Goal: Transaction & Acquisition: Book appointment/travel/reservation

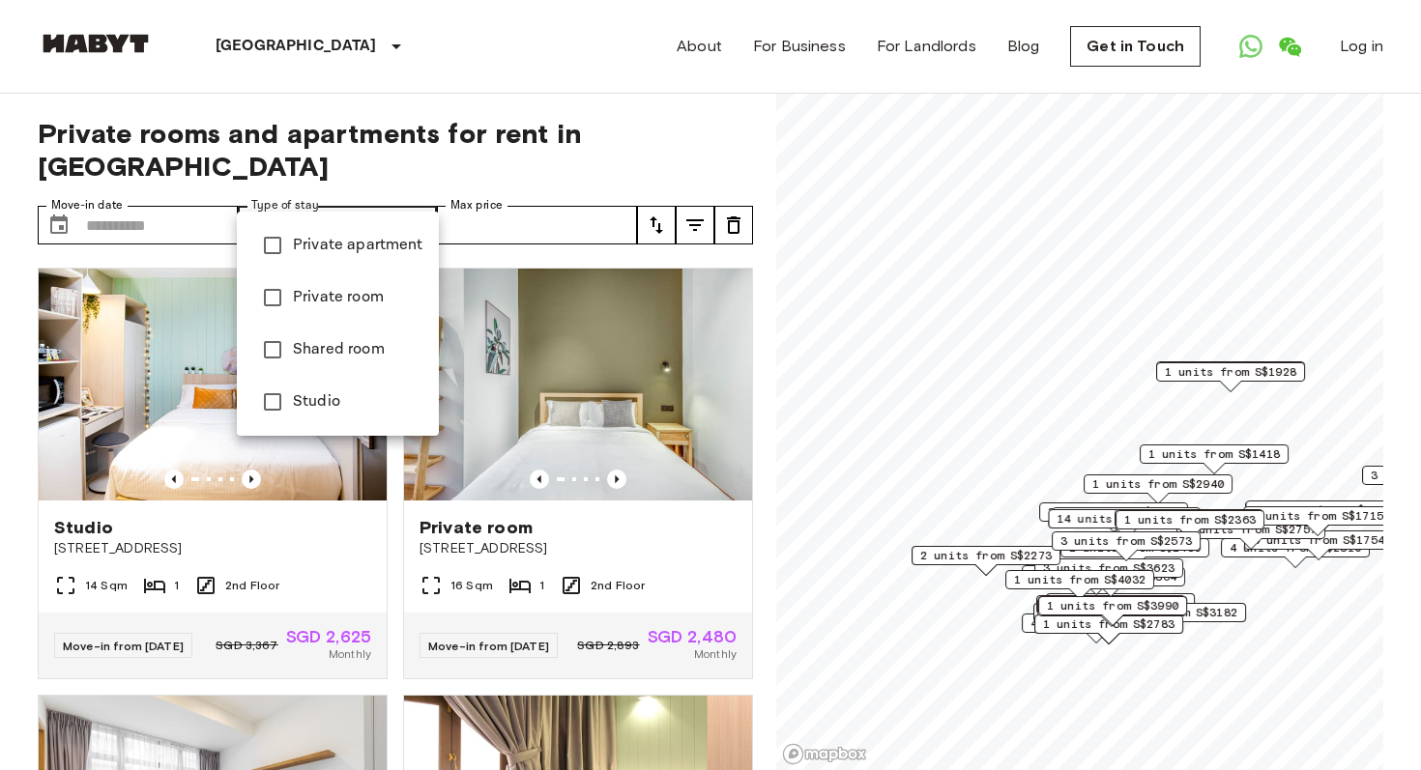
click at [355, 200] on div at bounding box center [710, 385] width 1421 height 770
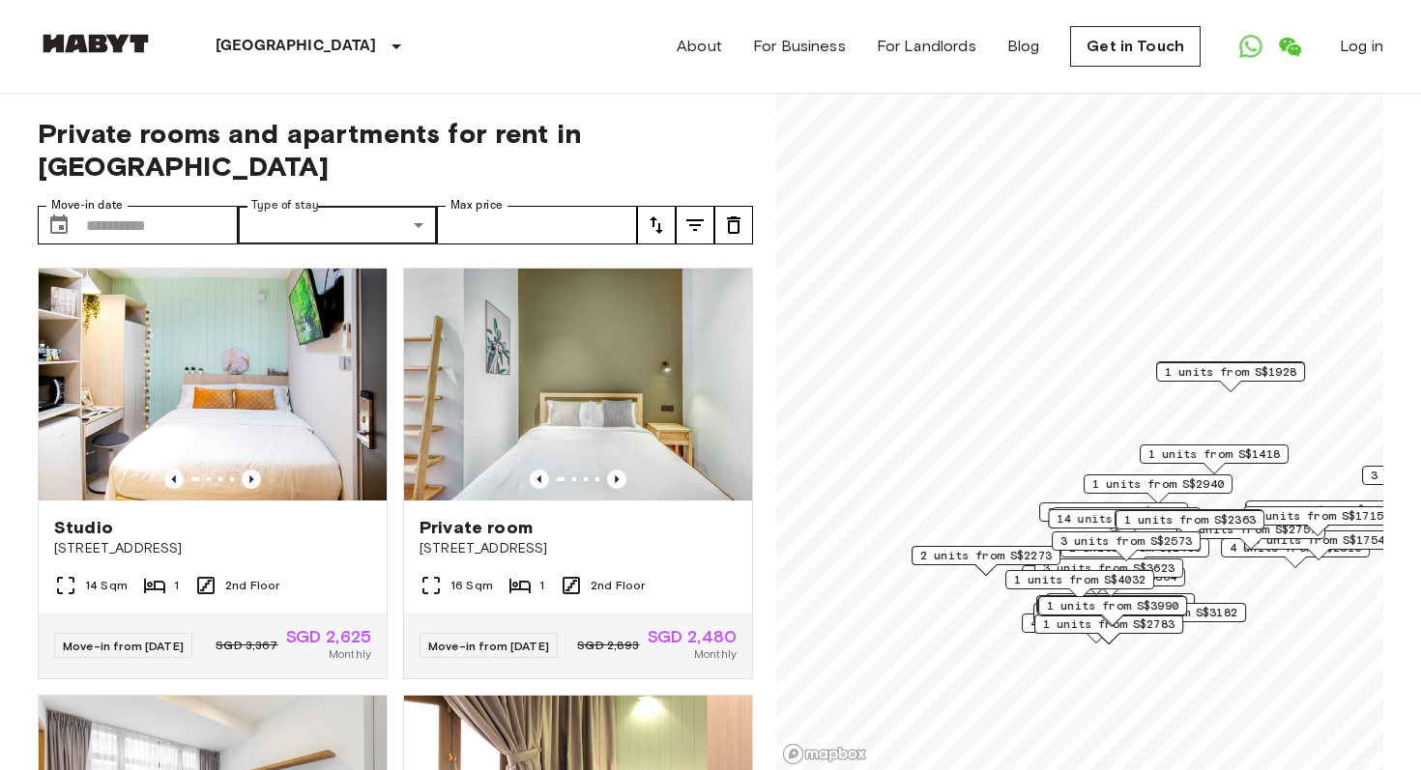
click at [659, 217] on icon "tune" at bounding box center [657, 225] width 14 height 17
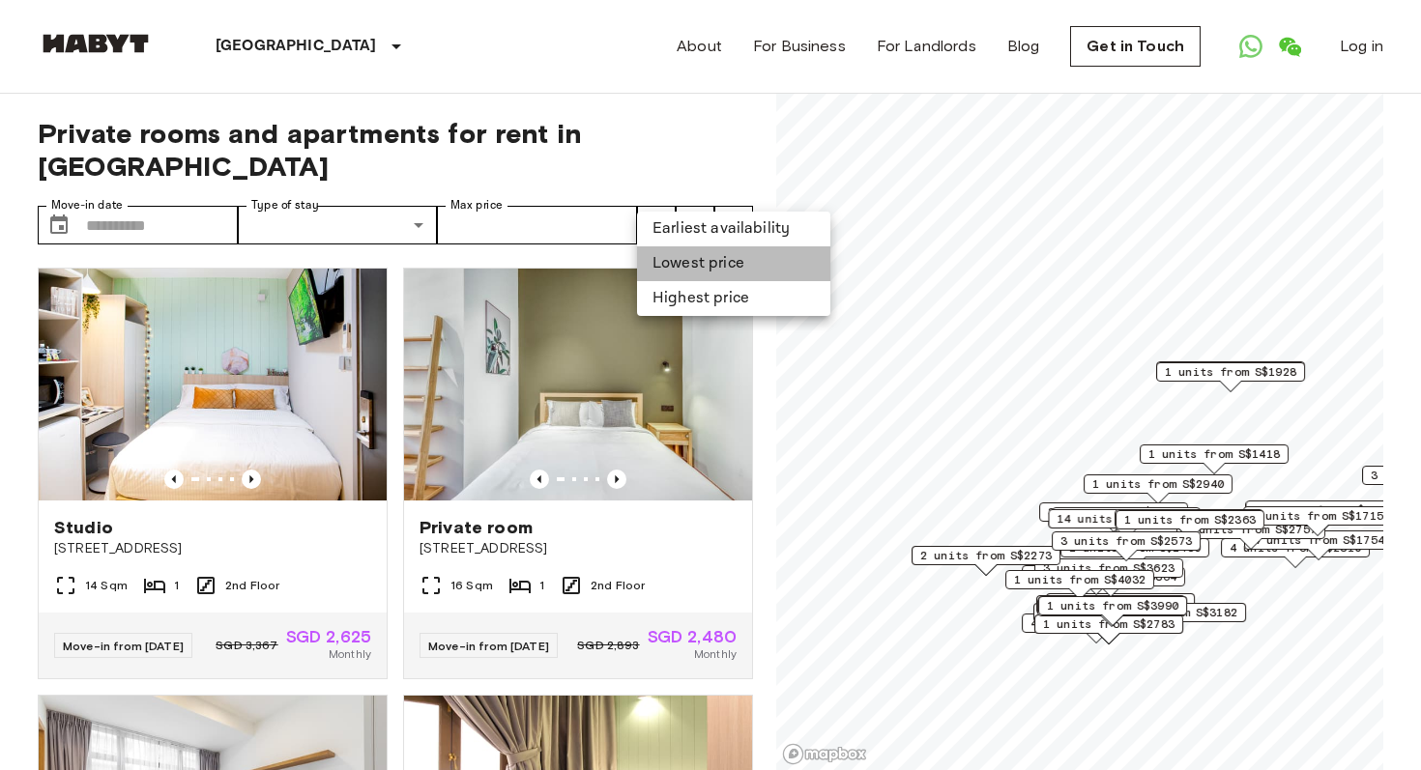
click at [697, 266] on li "Lowest price" at bounding box center [733, 263] width 193 height 35
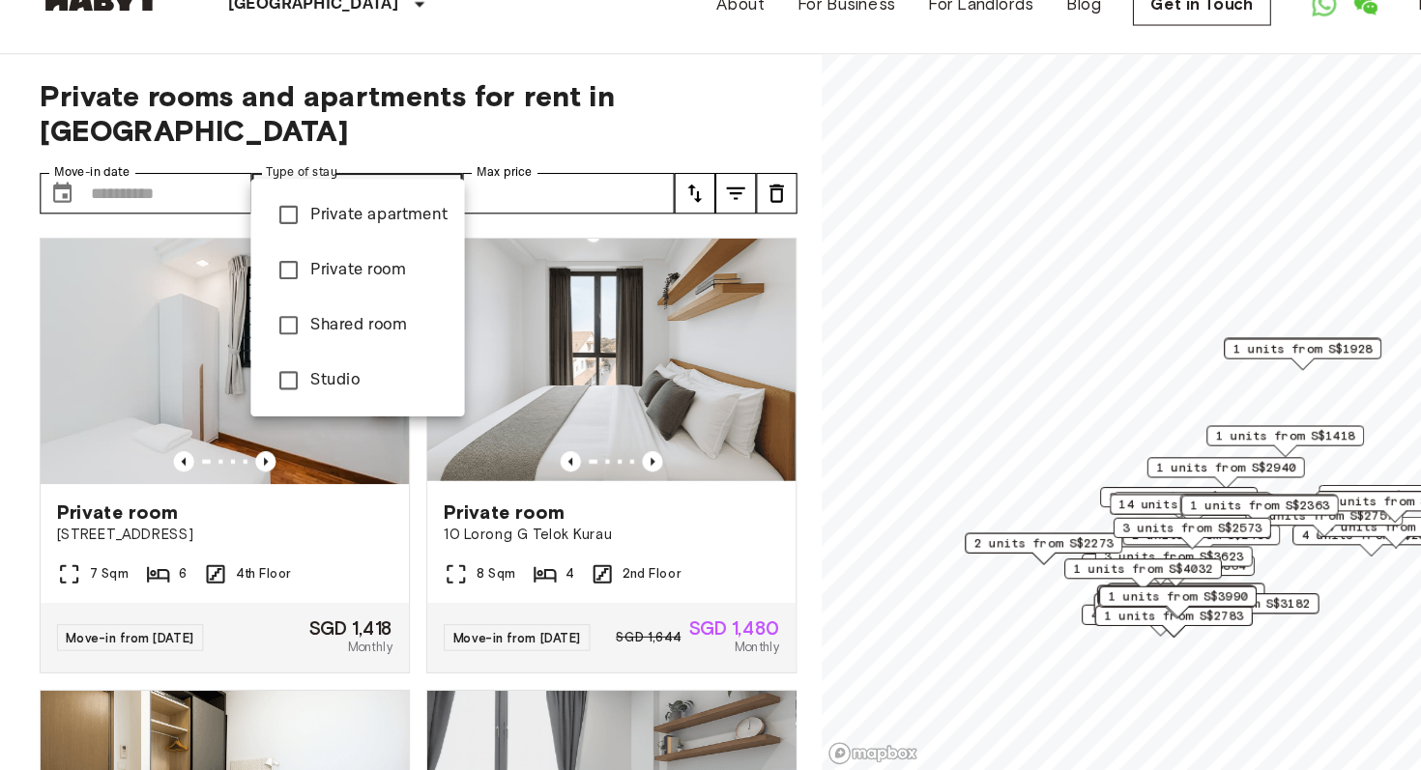
click at [406, 191] on div at bounding box center [710, 385] width 1421 height 770
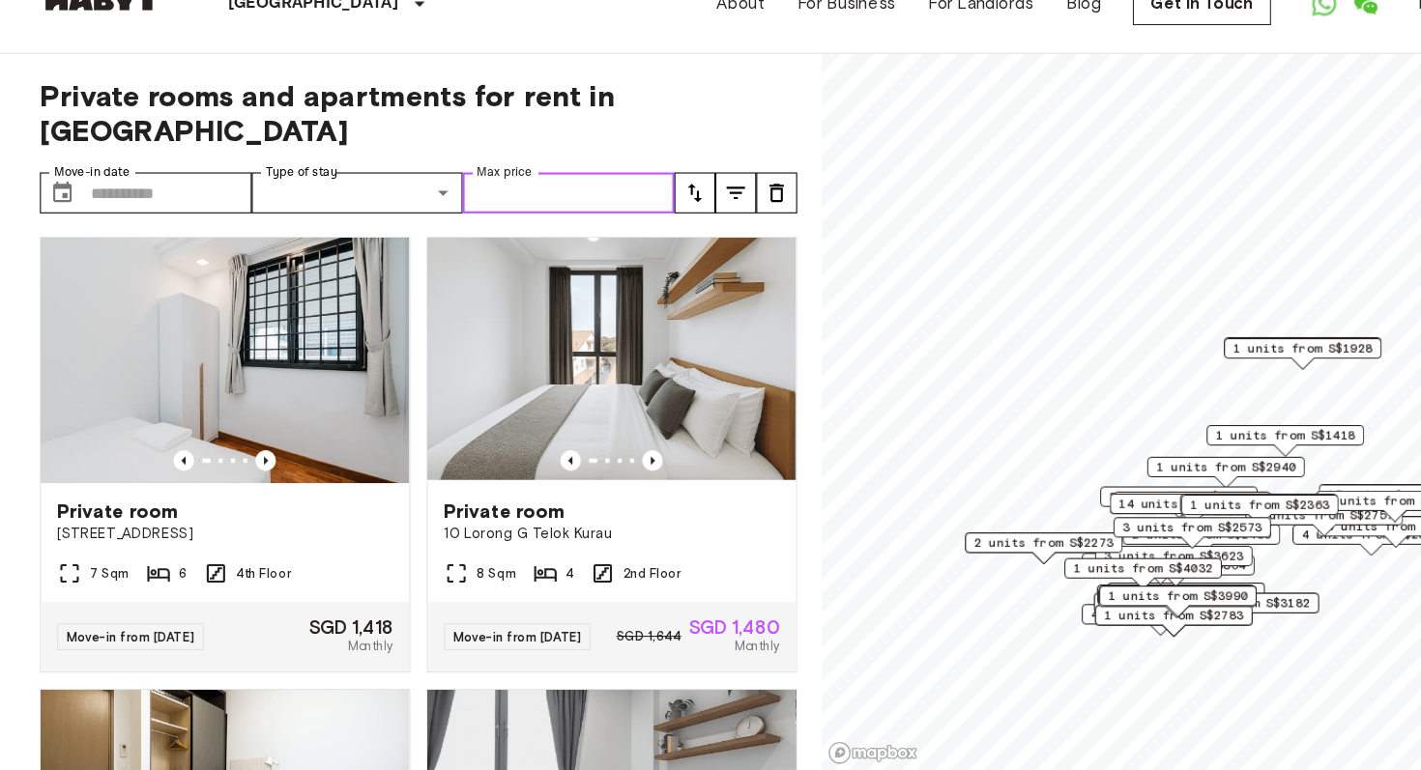
click at [553, 206] on input "Max price" at bounding box center [537, 225] width 200 height 39
click at [697, 214] on icon "tune" at bounding box center [694, 225] width 23 height 23
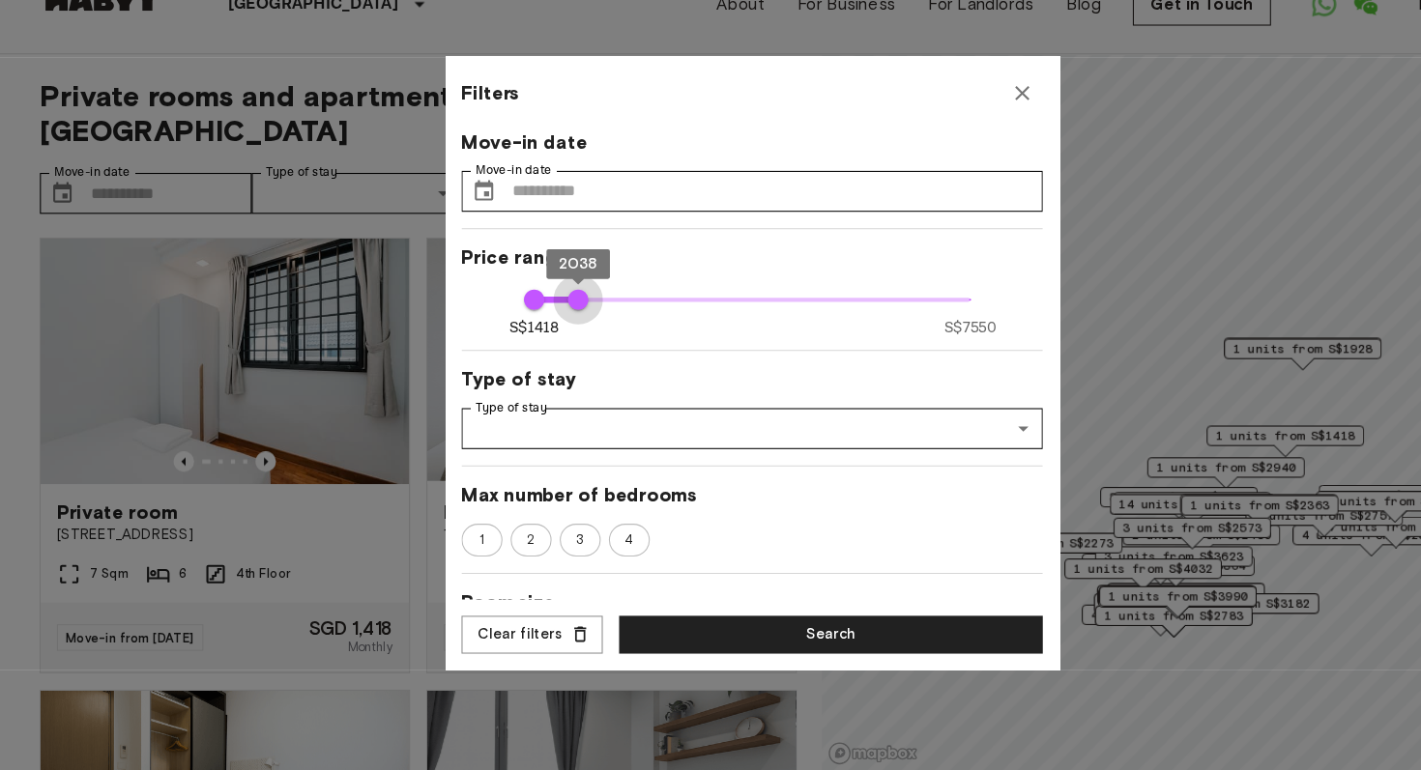
type input "****"
drag, startPoint x: 913, startPoint y: 324, endPoint x: 544, endPoint y: 350, distance: 370.2
click at [544, 350] on div "Move-in date Move-in date ​ Move-in date Price range S$1418 S$7550 1418 2008 Ty…" at bounding box center [710, 387] width 549 height 445
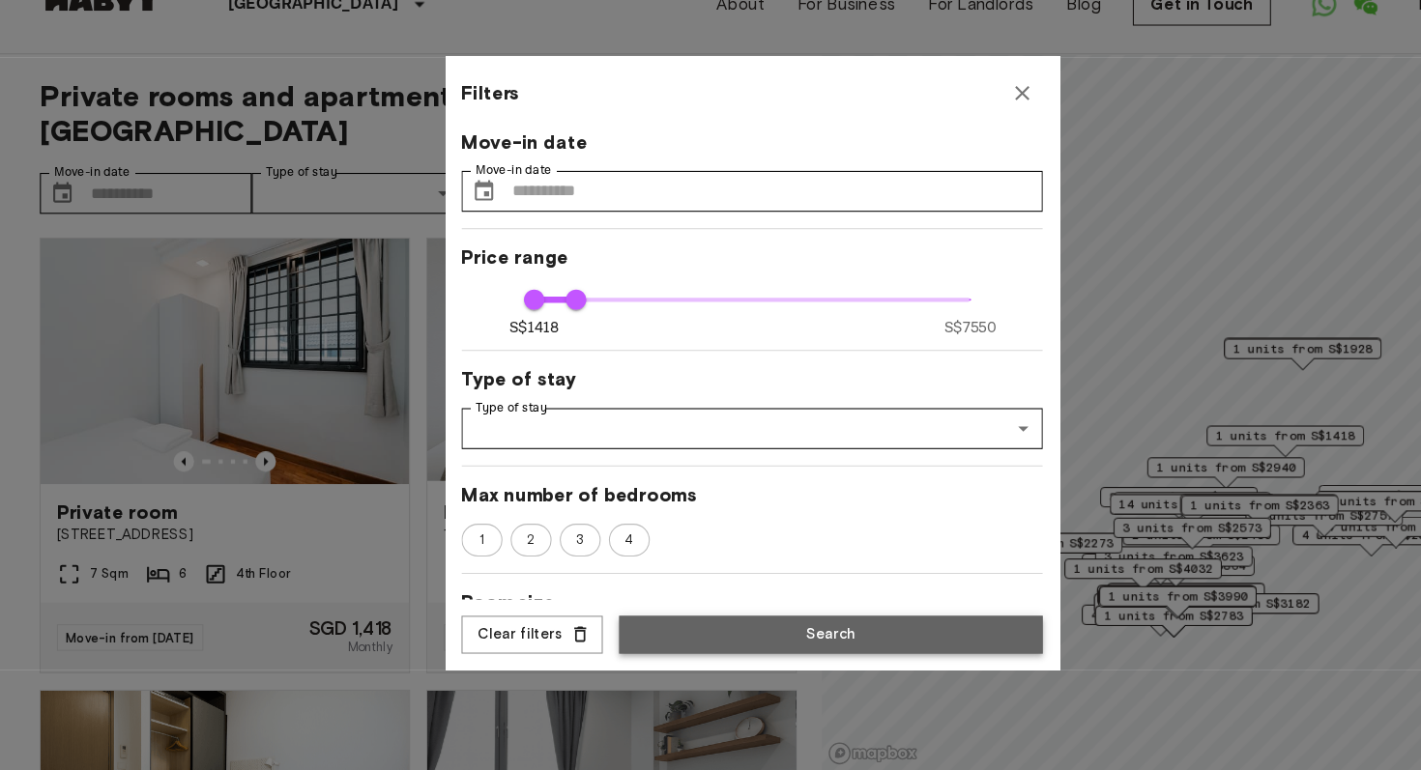
click at [813, 639] on button "Search" at bounding box center [785, 642] width 400 height 36
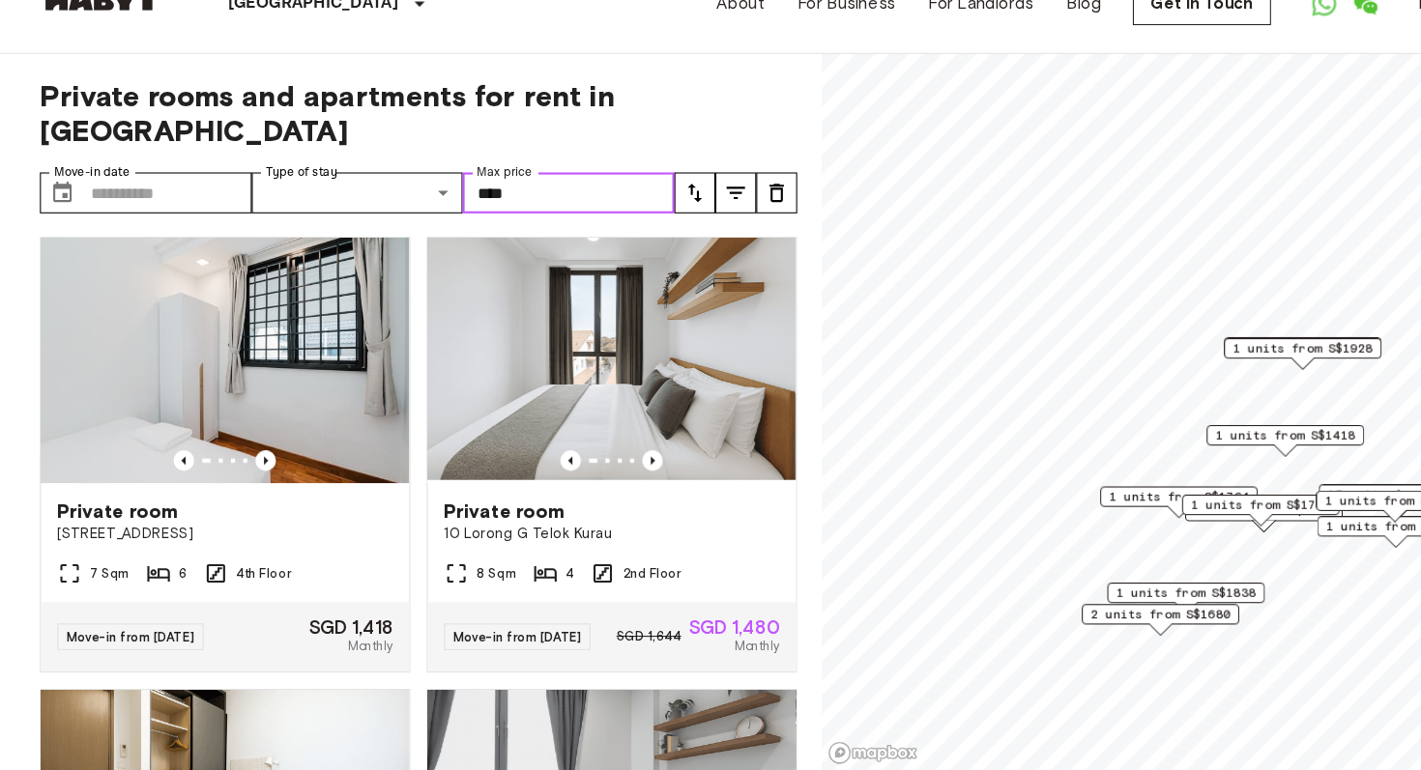
click at [539, 206] on input "****" at bounding box center [537, 225] width 200 height 39
type input "****"
click at [586, 159] on div "Private rooms and apartments for rent in Singapore Move-in date ​ Move-in date …" at bounding box center [395, 433] width 715 height 678
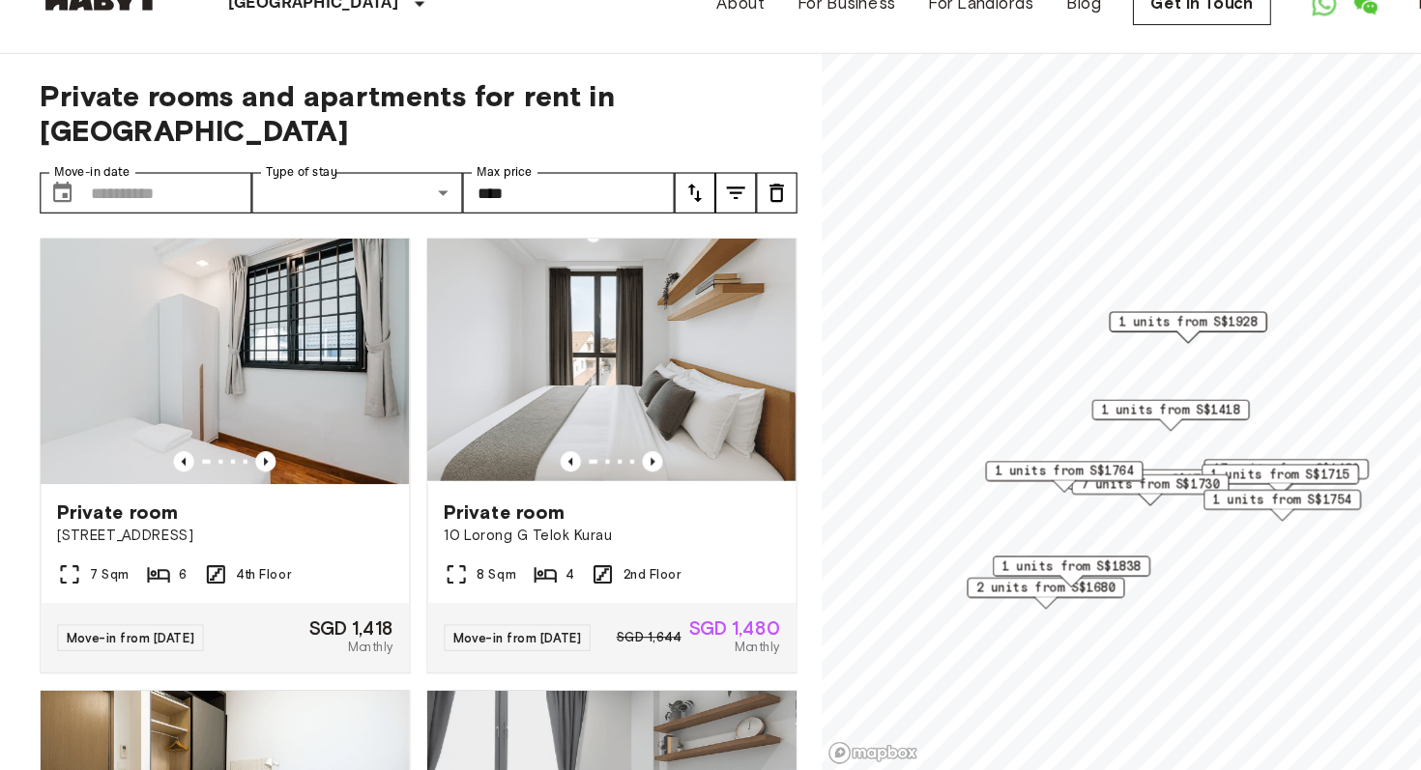
click at [972, 601] on span "2 units from S$1680" at bounding box center [987, 598] width 131 height 17
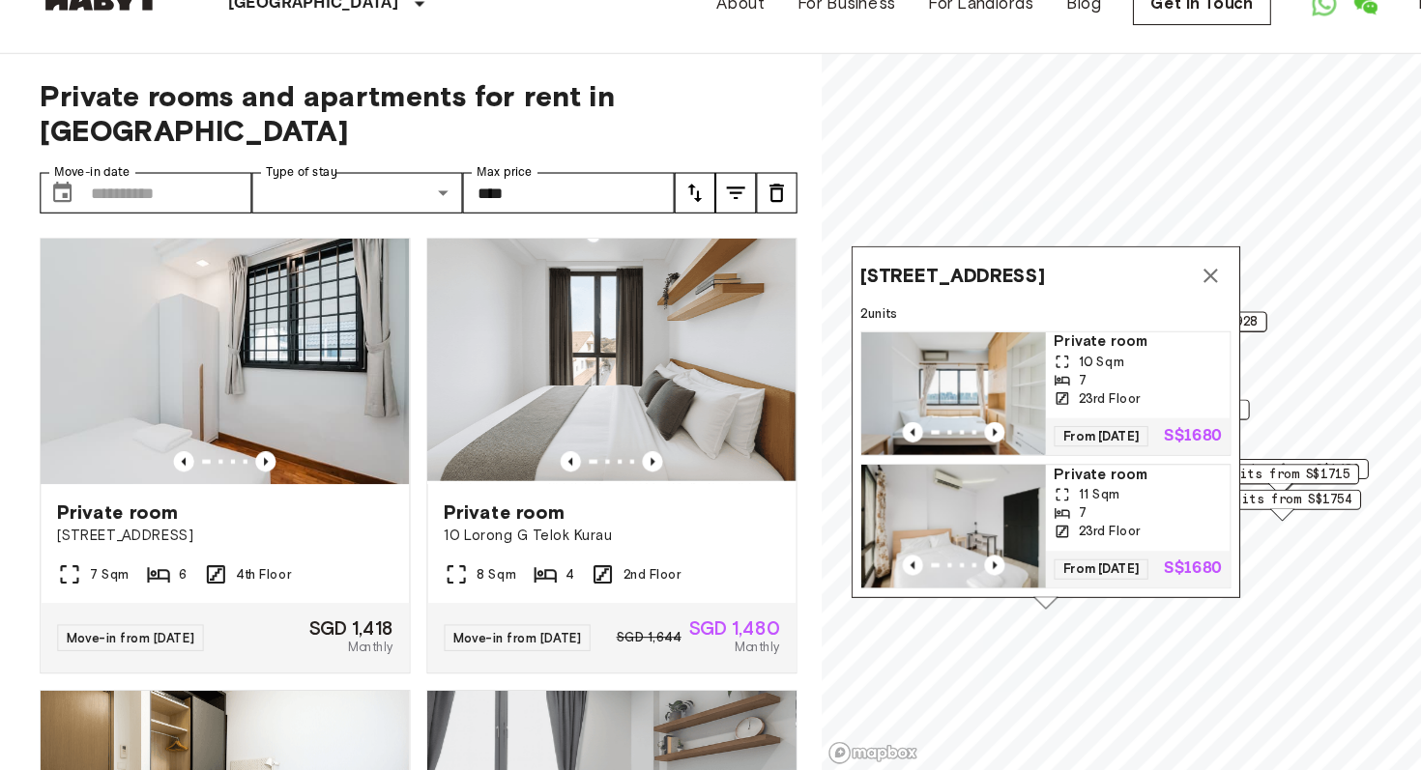
click at [1083, 376] on div "10 Sqm" at bounding box center [1075, 384] width 159 height 17
click at [698, 214] on icon "tune" at bounding box center [694, 225] width 23 height 23
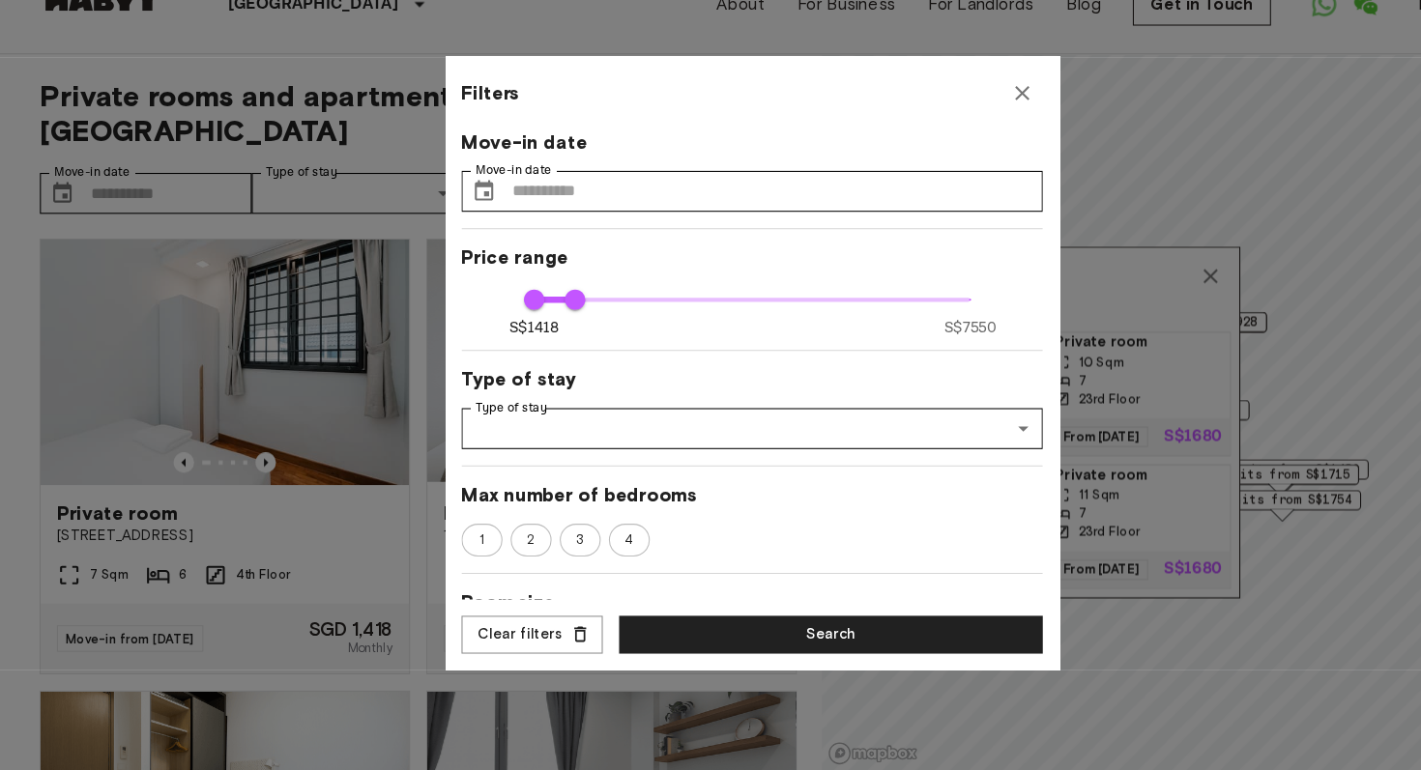
click at [968, 123] on icon "button" at bounding box center [965, 130] width 23 height 23
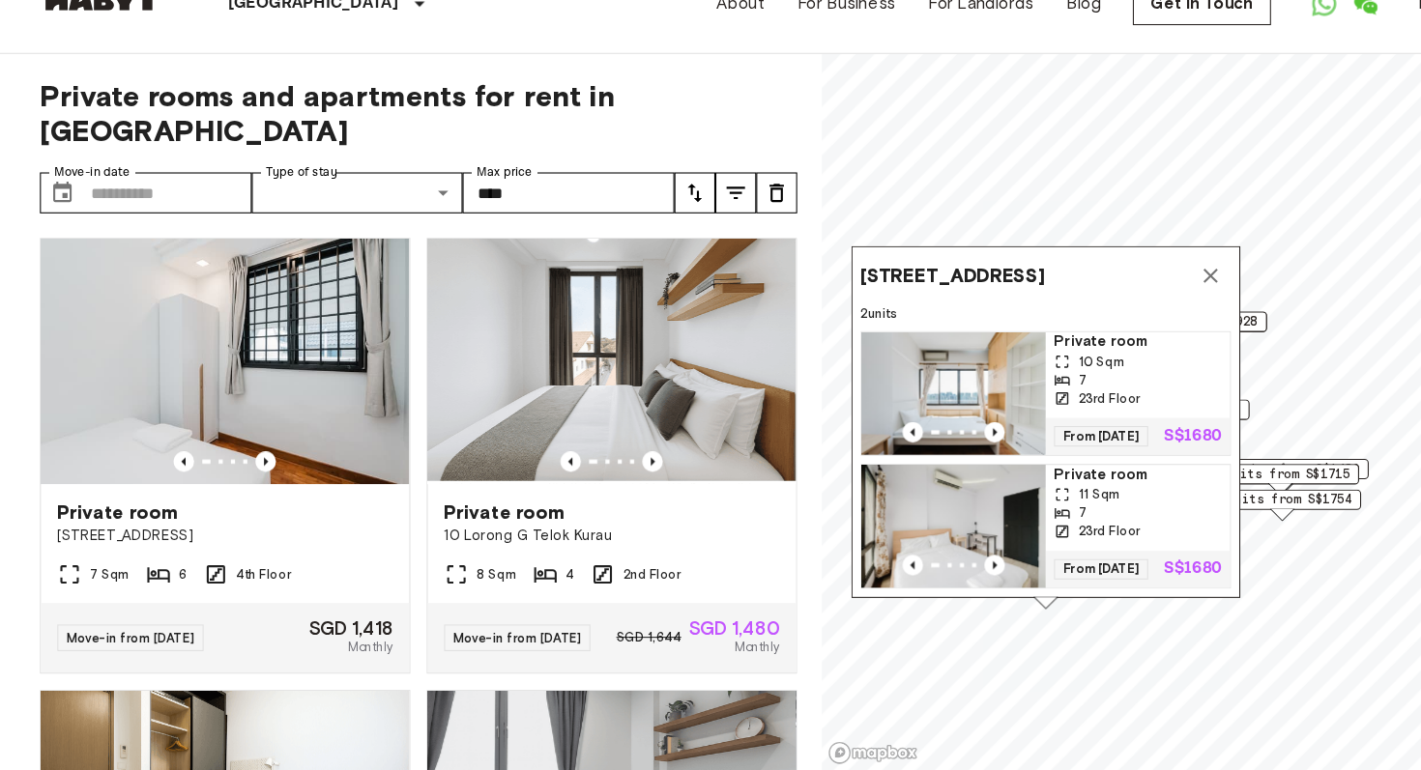
click at [654, 214] on icon "tune" at bounding box center [656, 225] width 23 height 23
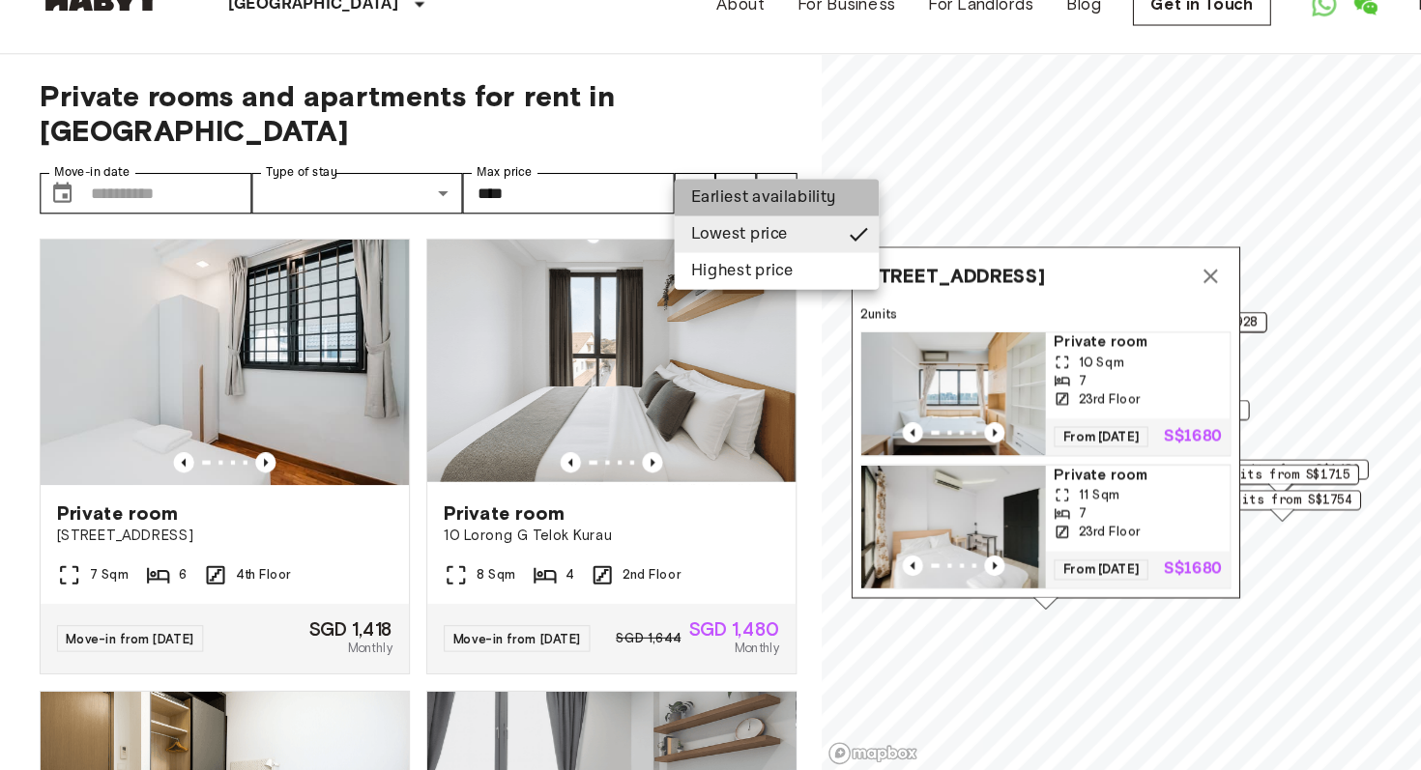
click at [699, 228] on li "Earliest availability" at bounding box center [733, 229] width 193 height 35
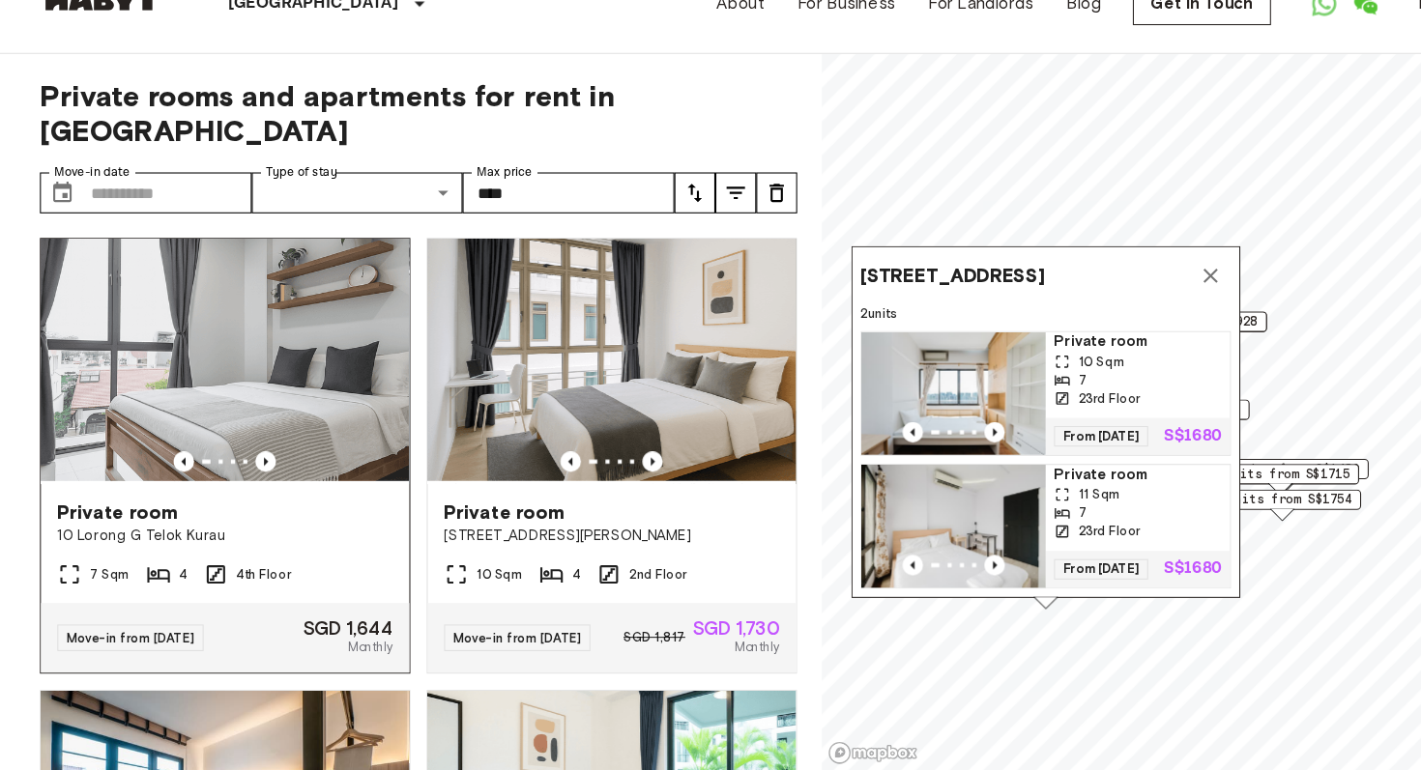
click at [290, 370] on img at bounding box center [213, 385] width 348 height 232
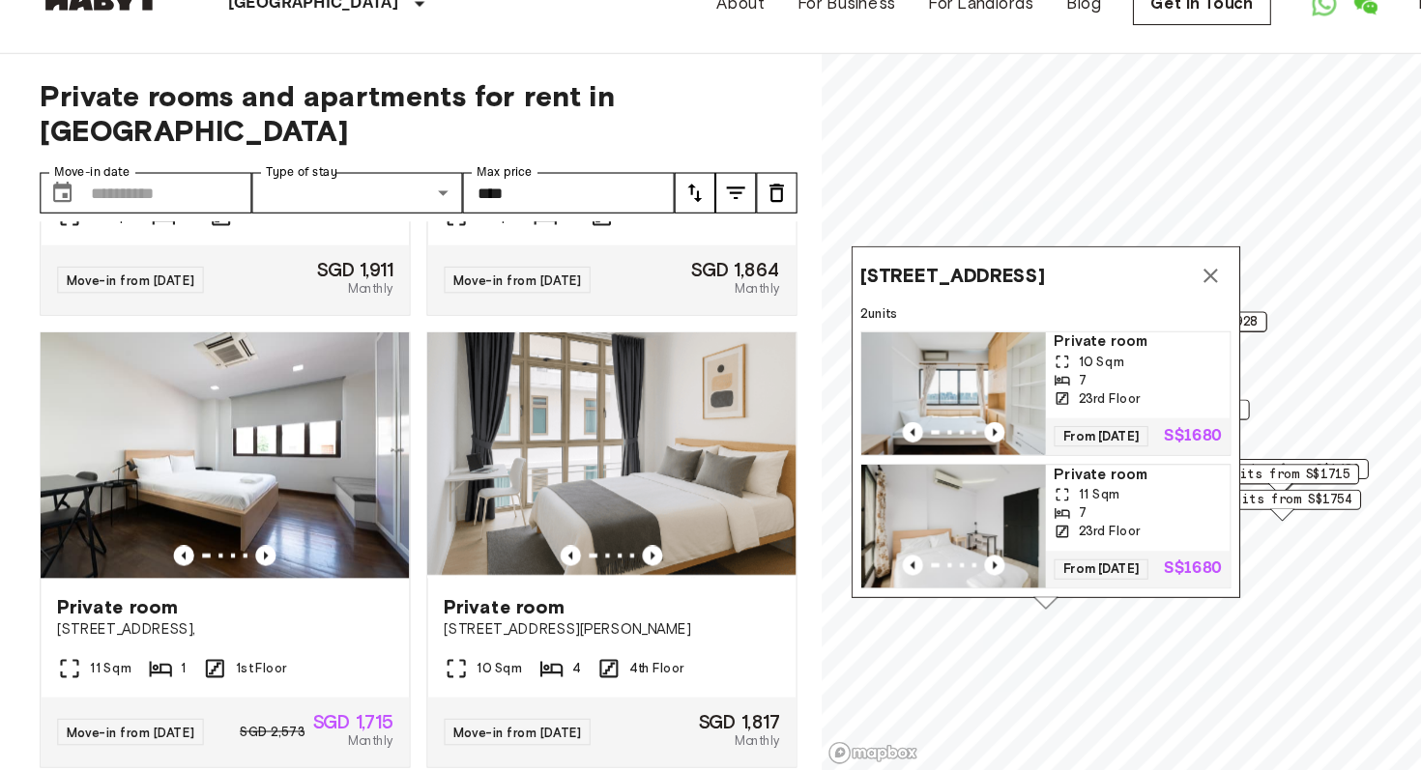
scroll to position [3859, 0]
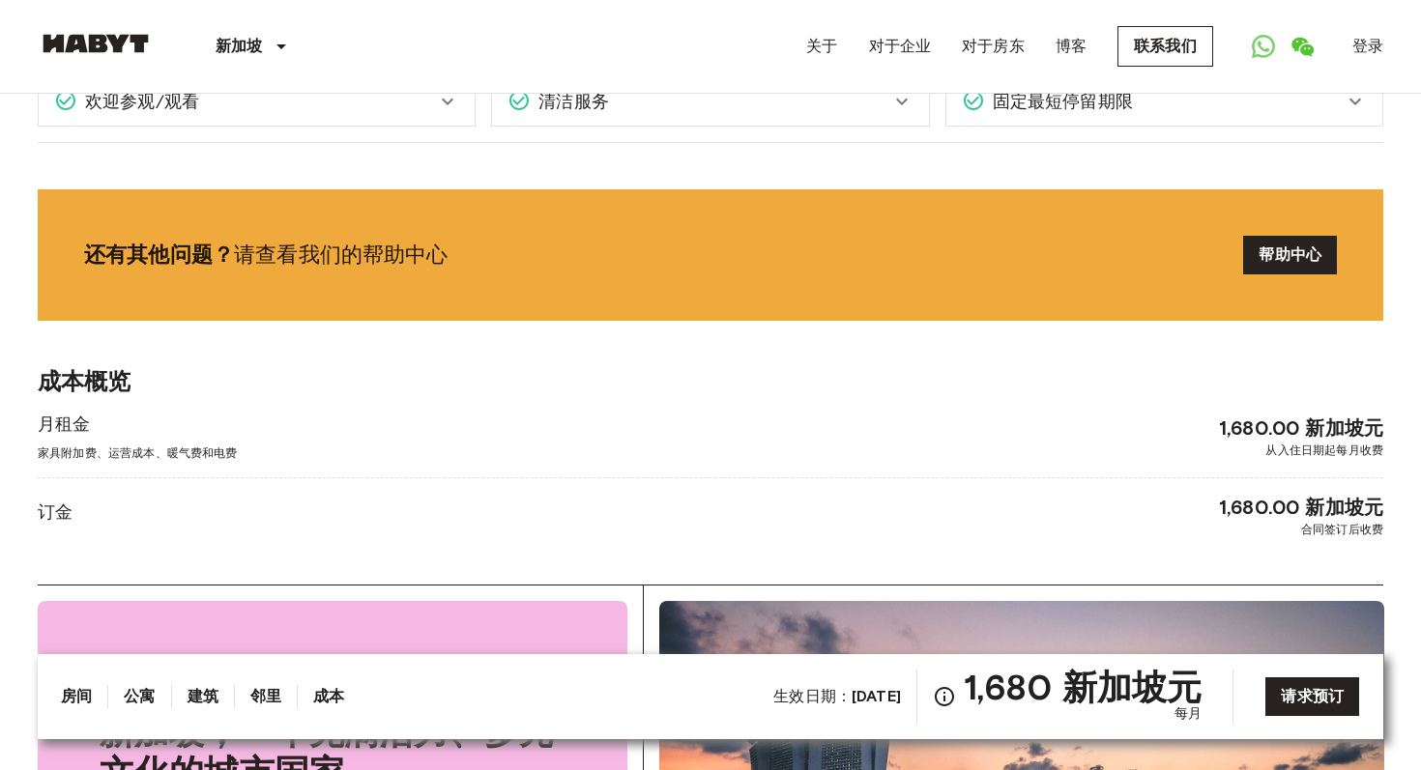
scroll to position [2965, 0]
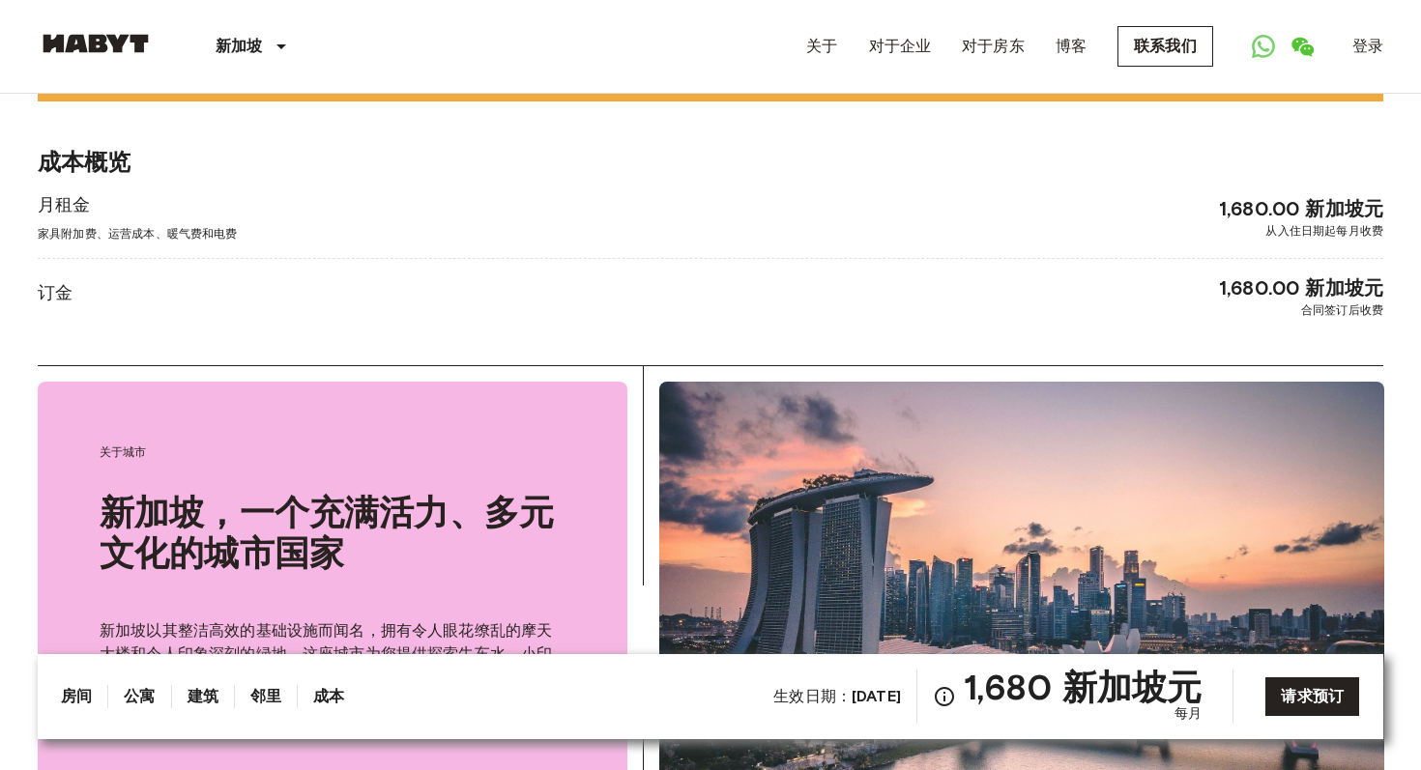
click at [852, 698] on font "2025年12月12日" at bounding box center [876, 696] width 49 height 18
click at [852, 699] on font "2025年12月12日" at bounding box center [876, 696] width 49 height 18
click at [1299, 706] on font "请求预订" at bounding box center [1312, 696] width 63 height 18
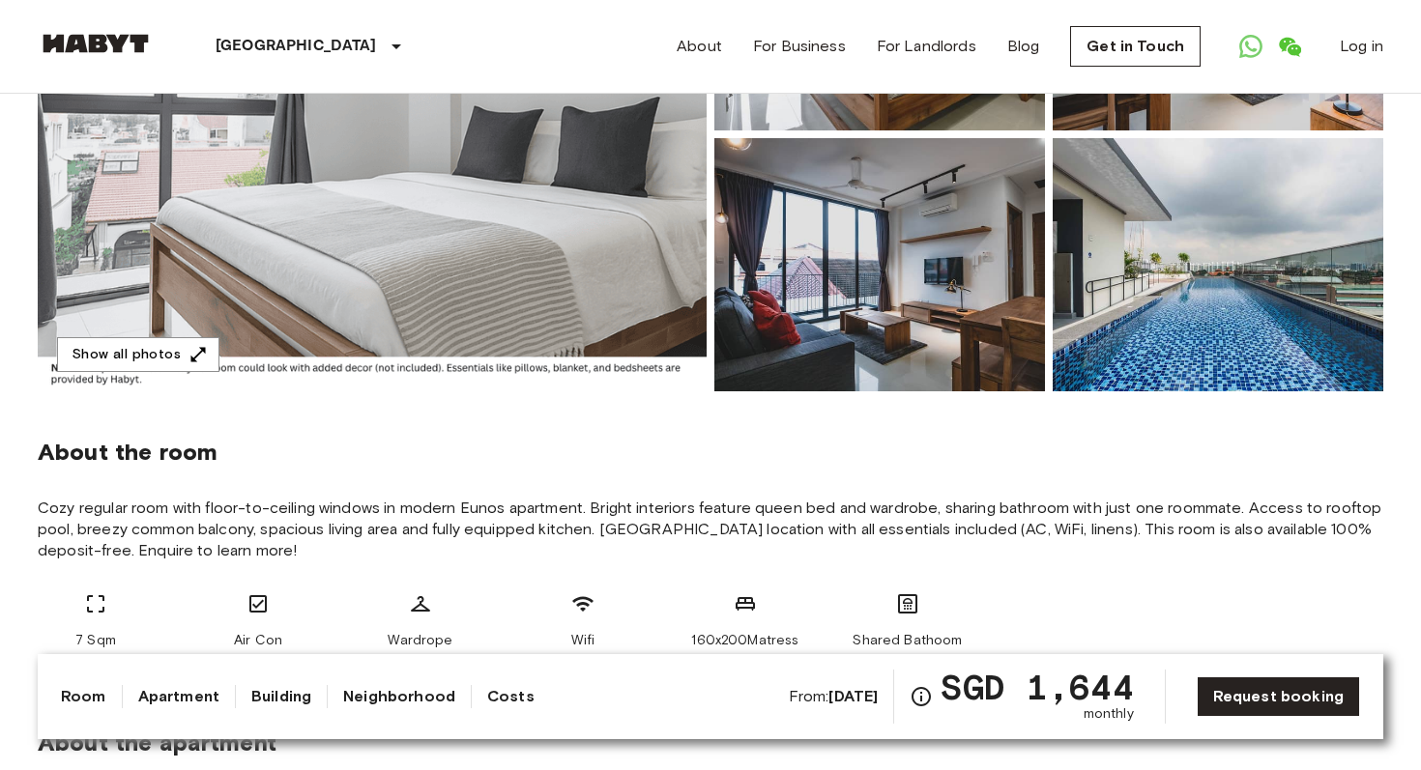
scroll to position [262, 0]
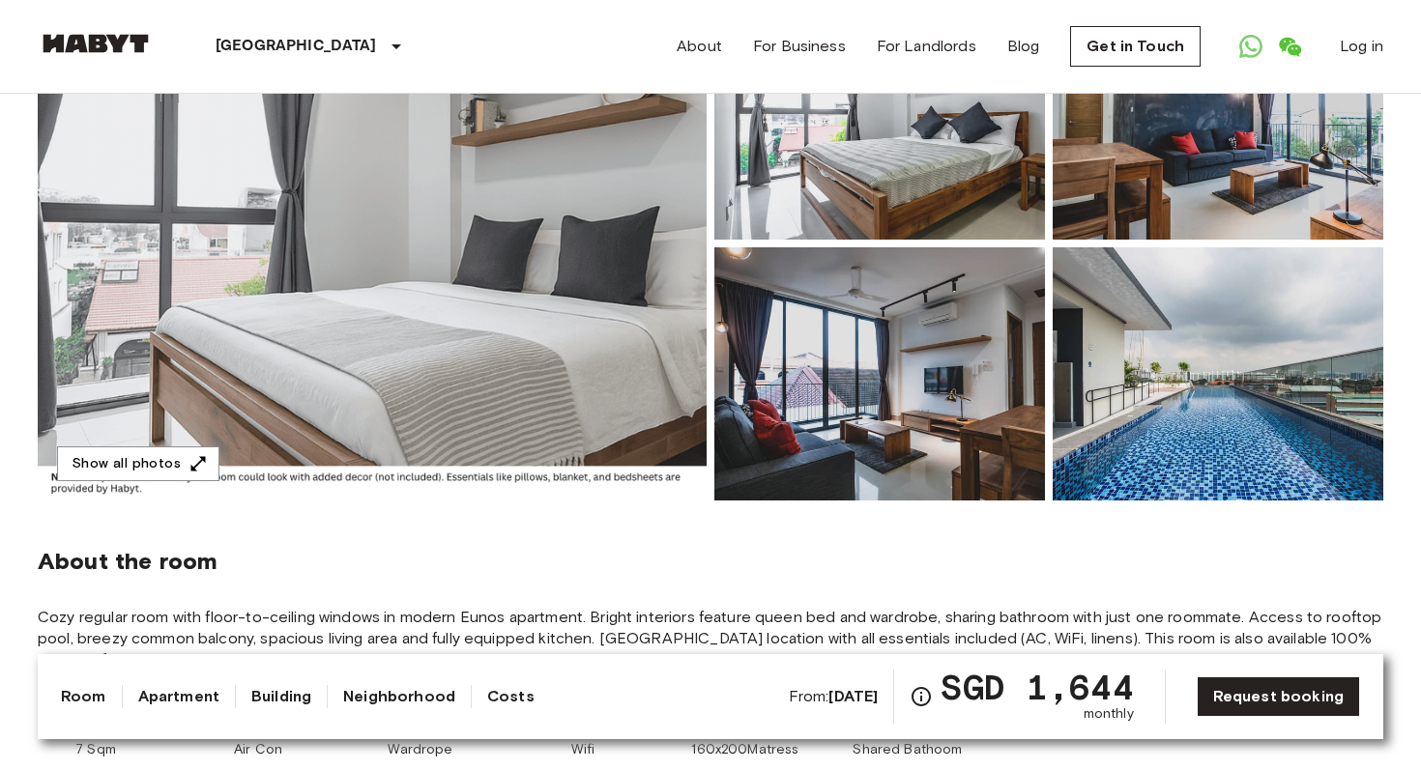
click at [571, 385] on img at bounding box center [372, 243] width 669 height 514
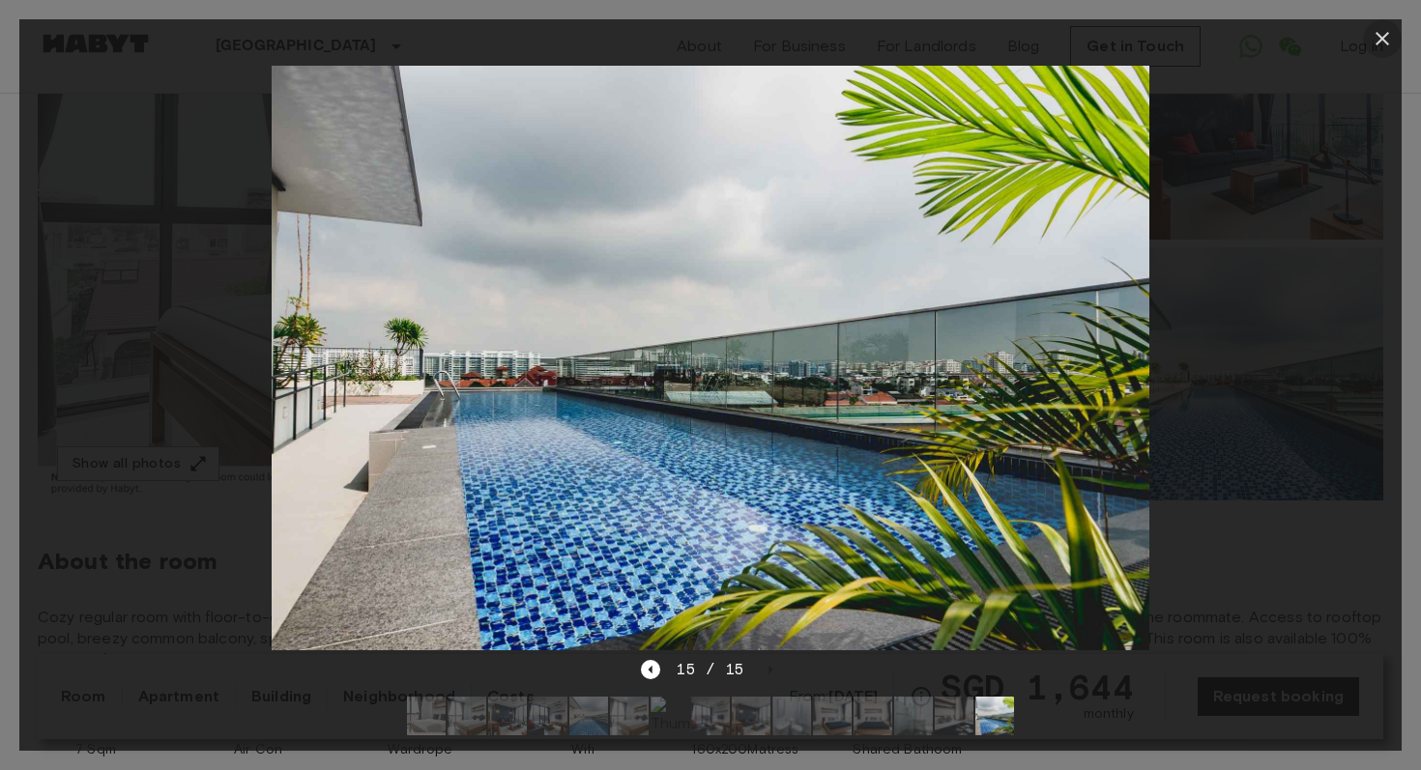
click at [1379, 35] on icon "button" at bounding box center [1383, 39] width 14 height 14
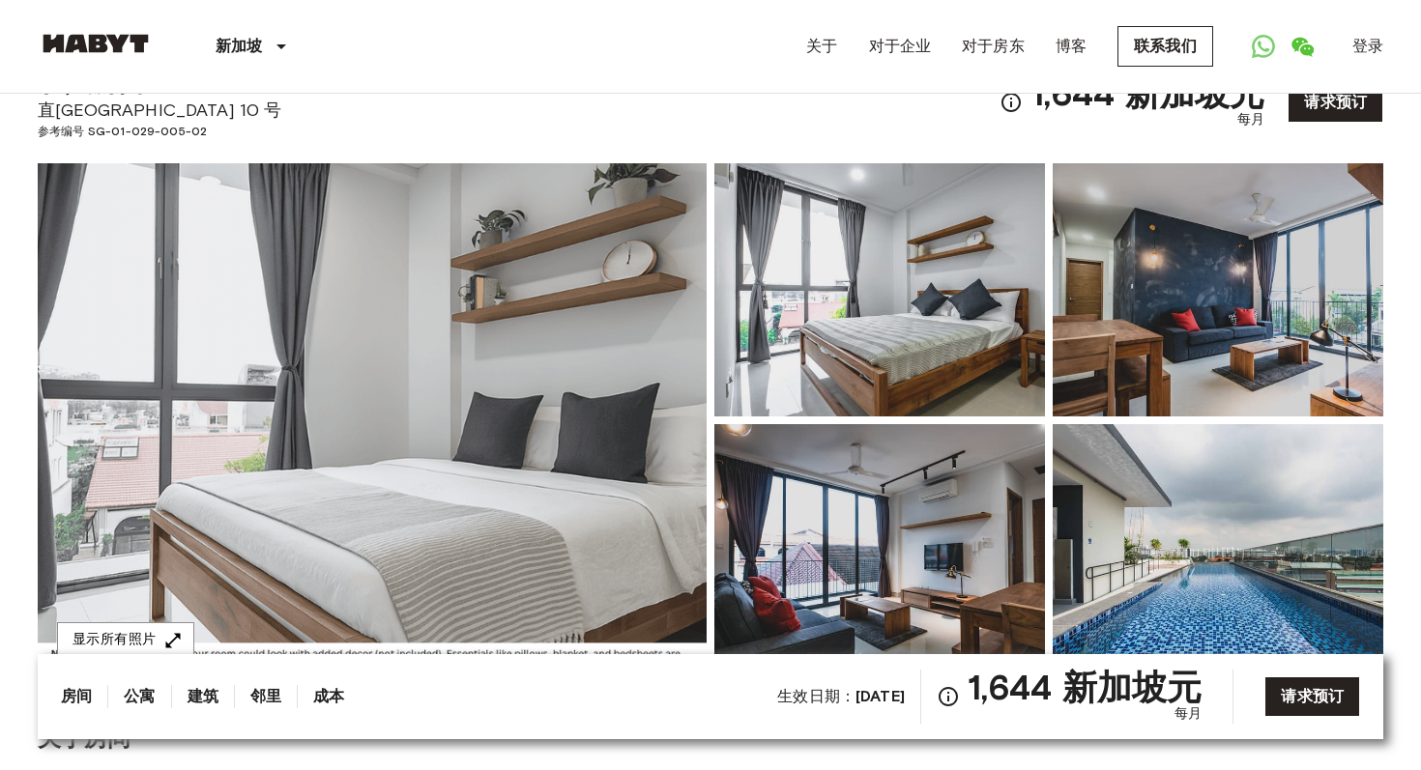
scroll to position [0, 0]
